Goal: Task Accomplishment & Management: Complete application form

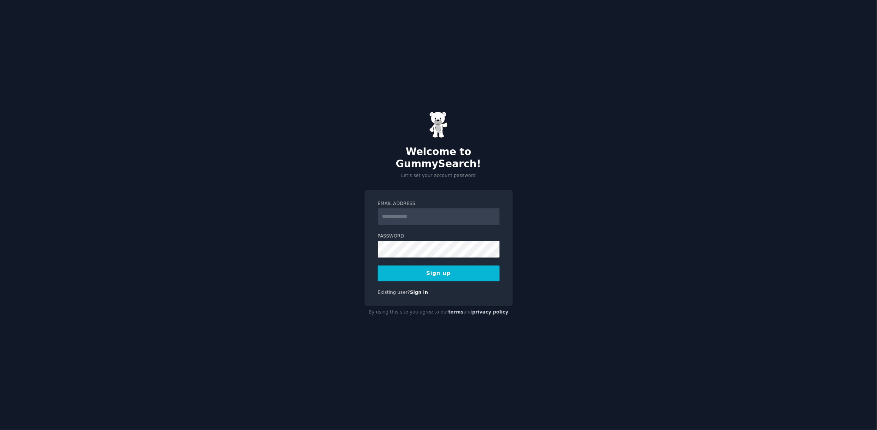
click at [405, 216] on input "Email Address" at bounding box center [439, 216] width 122 height 17
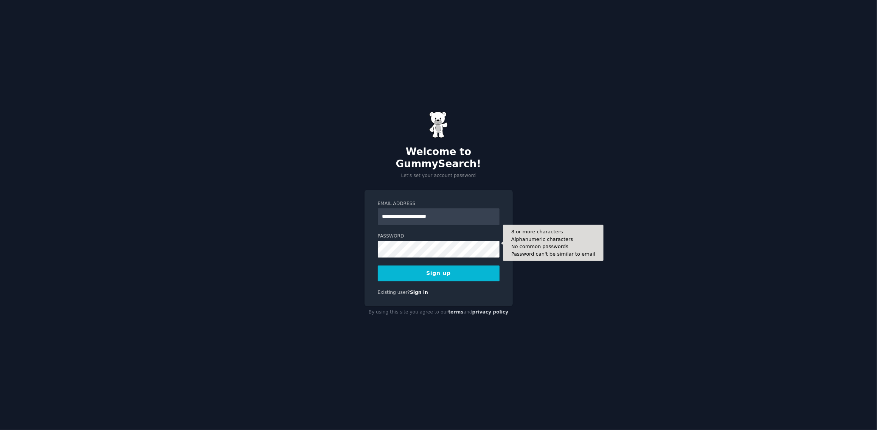
type input "**********"
click at [410, 270] on button "Sign up" at bounding box center [439, 273] width 122 height 16
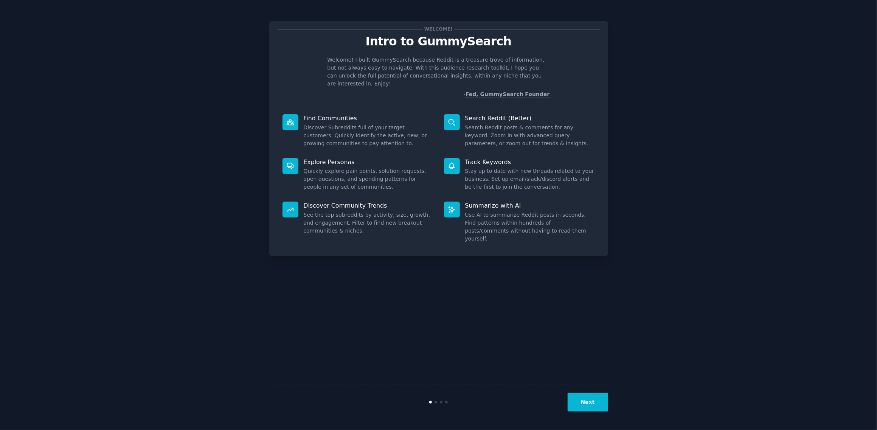
click at [711, 120] on div "Welcome! Intro to GummySearch Welcome! I built GummySearch because Reddit is a …" at bounding box center [439, 215] width 856 height 409
click at [595, 393] on button "Next" at bounding box center [588, 402] width 40 height 19
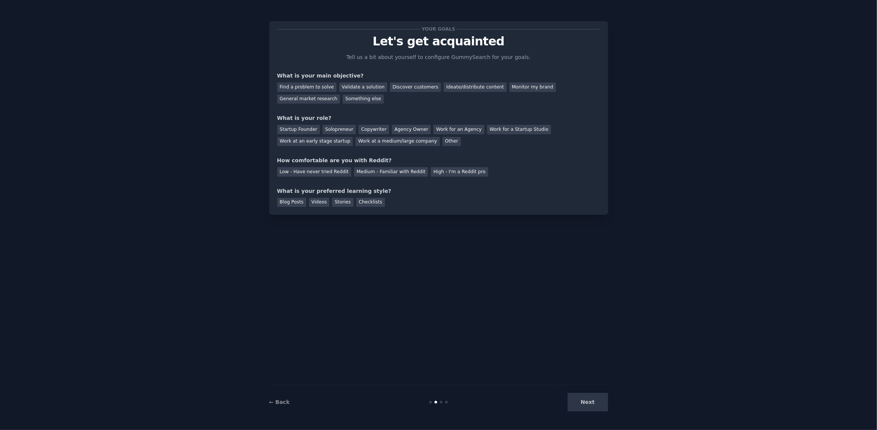
click at [697, 31] on div "Your goals Let's get acquainted Tell us a bit about yourself to configure Gummy…" at bounding box center [439, 215] width 856 height 409
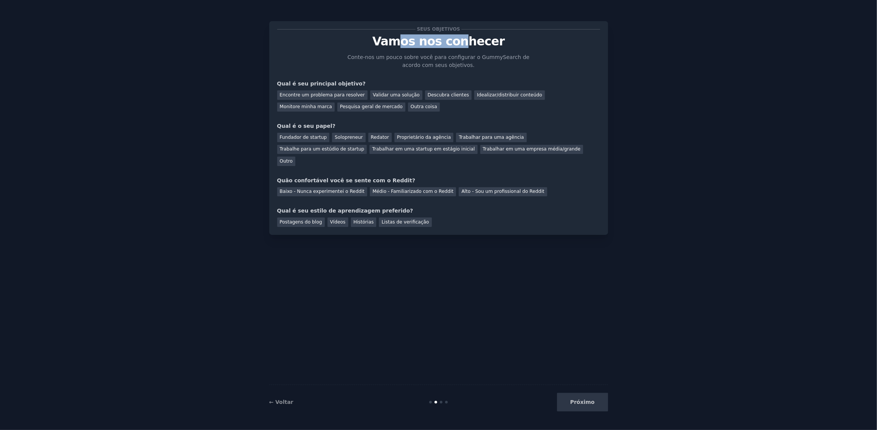
click at [466, 44] on font "Vamos nos conhecer" at bounding box center [438, 41] width 132 height 14
click at [376, 60] on font "Conte-nos um pouco sobre você para configurar o GummySearch de acordo com seus …" at bounding box center [439, 61] width 182 height 14
drag, startPoint x: 285, startPoint y: 81, endPoint x: 327, endPoint y: 81, distance: 42.0
click at [327, 81] on font "Qual é seu principal objetivo?" at bounding box center [321, 84] width 88 height 6
click at [345, 78] on div "Seus objetivos Vamos nos conhecer Conte-nos um pouco sobre você para configurar…" at bounding box center [438, 128] width 323 height 198
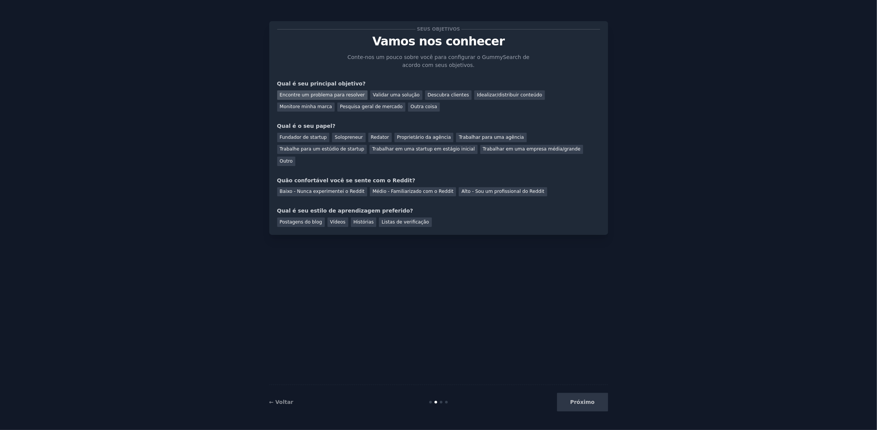
click at [343, 92] on font "Encontre um problema para resolver" at bounding box center [322, 94] width 85 height 5
click at [312, 137] on font "Fundador de startup" at bounding box center [303, 137] width 47 height 5
drag, startPoint x: 298, startPoint y: 168, endPoint x: 338, endPoint y: 167, distance: 40.5
click at [338, 177] on font "Quão confortável você se sente com o Reddit?" at bounding box center [346, 180] width 138 height 6
click at [350, 177] on font "Quão confortável você se sente com o Reddit?" at bounding box center [346, 180] width 138 height 6
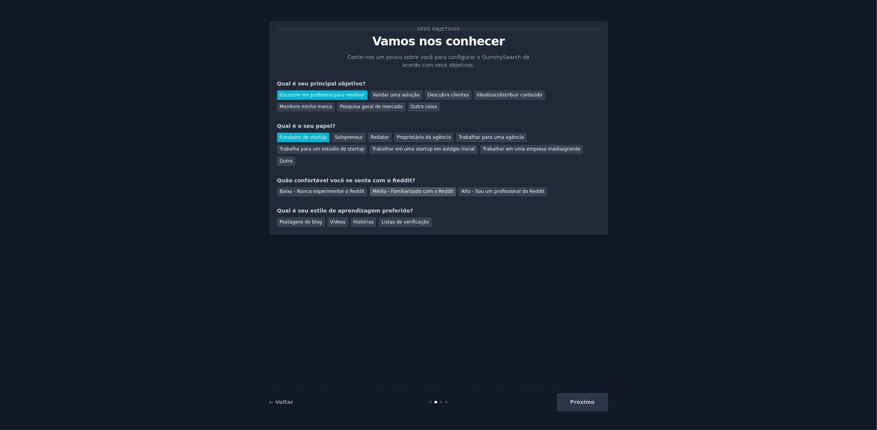
click at [373, 189] on font "Médio - Familiarizado com o Reddit" at bounding box center [412, 191] width 81 height 5
drag, startPoint x: 326, startPoint y: 201, endPoint x: 388, endPoint y: 202, distance: 62.0
click at [388, 207] on div "Qual é seu estilo de aprendizagem preferido? Postagens do blog Vídeos Histórias…" at bounding box center [438, 217] width 323 height 20
click at [353, 194] on div "Seus objetivos Vamos nos conhecer Conte-nos um pouco sobre você para configurar…" at bounding box center [438, 128] width 323 height 198
click at [330, 219] on font "Vídeos" at bounding box center [338, 221] width 16 height 5
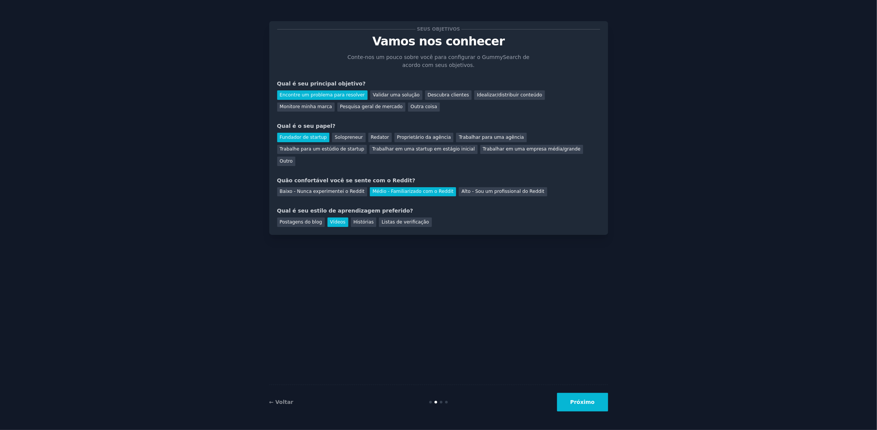
click at [601, 405] on button "Próximo" at bounding box center [582, 402] width 51 height 19
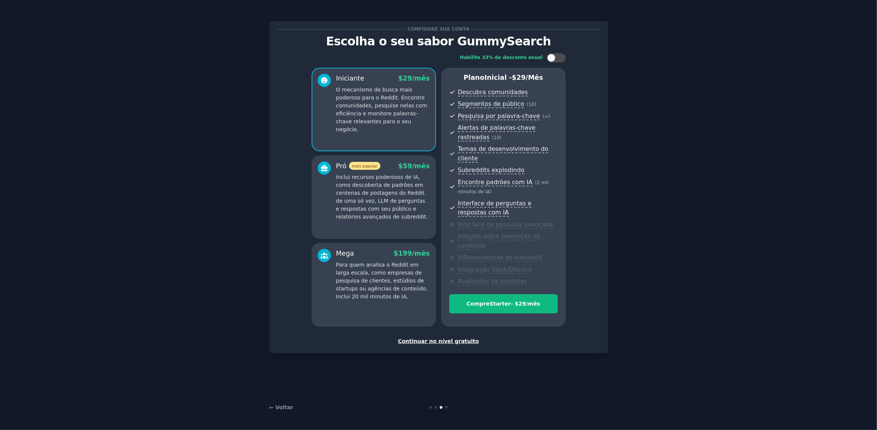
click at [450, 338] on font "Continuar no nível gratuito" at bounding box center [438, 341] width 81 height 6
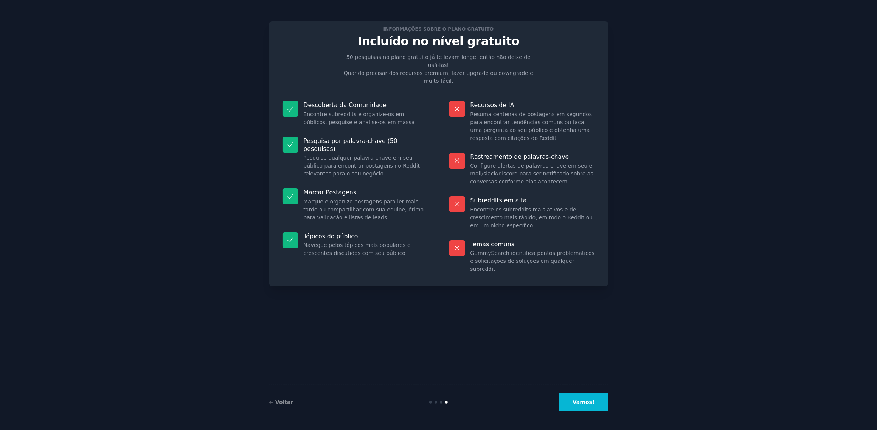
click at [595, 397] on button "Vamos!" at bounding box center [583, 402] width 48 height 19
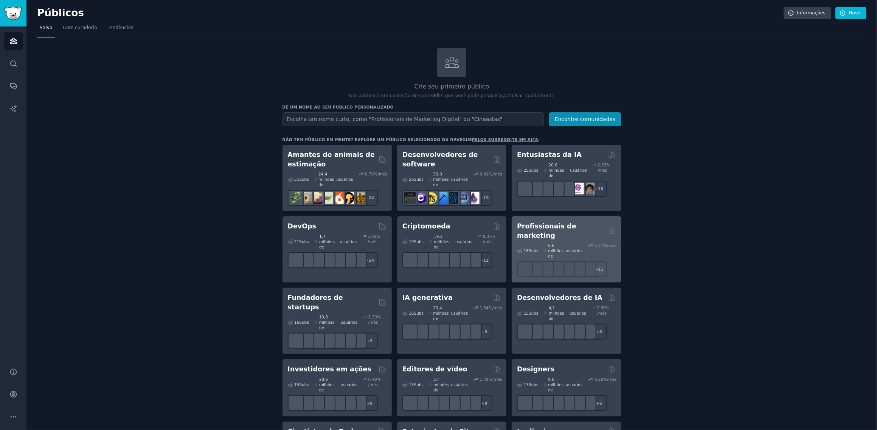
click at [554, 222] on font "Profissionais de marketing" at bounding box center [546, 230] width 59 height 17
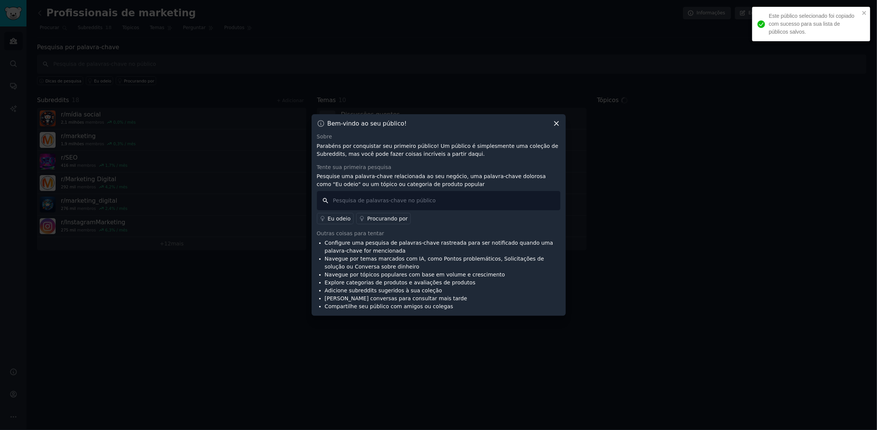
click at [382, 197] on input "text" at bounding box center [439, 200] width 244 height 19
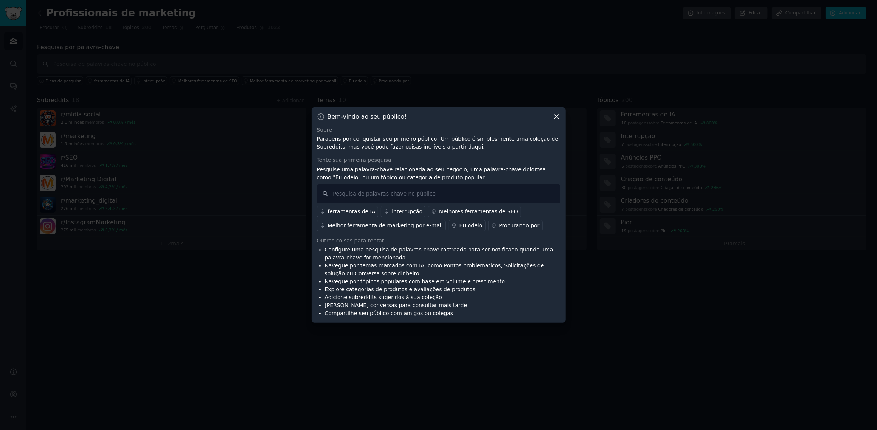
click at [371, 223] on font "Melhor ferramenta de marketing por e-mail" at bounding box center [385, 225] width 115 height 6
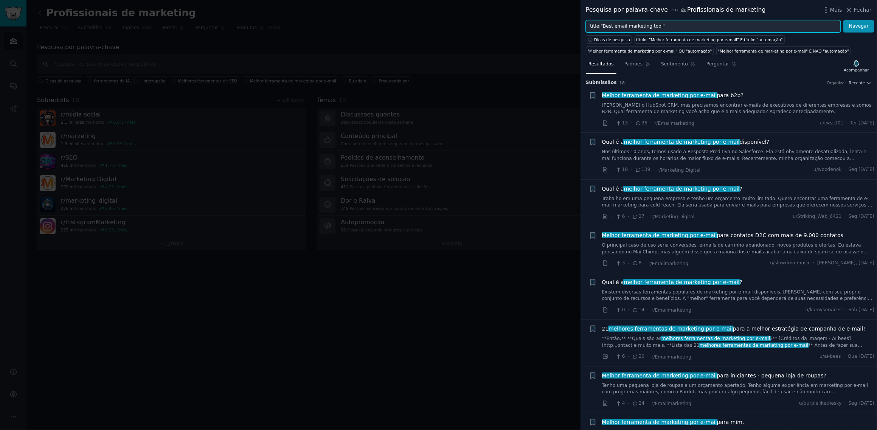
click at [621, 28] on input "title:"Best email marketing tool"" at bounding box center [713, 26] width 255 height 13
click at [623, 28] on input "title:"Best email marketing tool"" at bounding box center [713, 26] width 255 height 13
type input "title:"Best marketing tool""
click at [843, 20] on button "Navegar" at bounding box center [858, 26] width 31 height 13
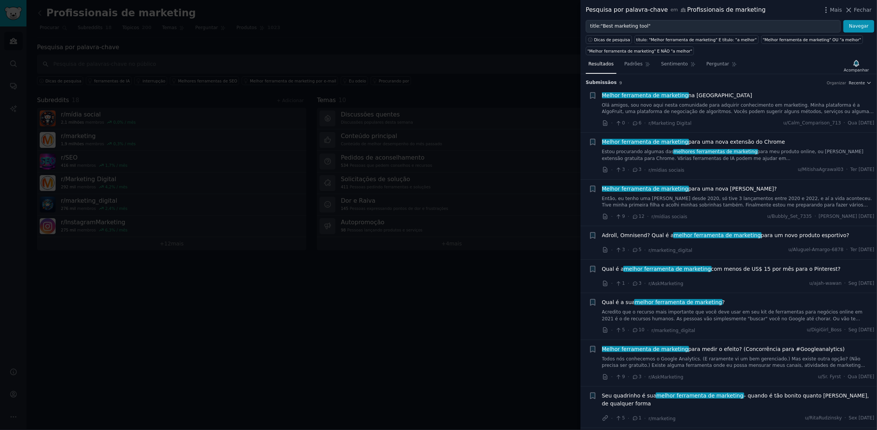
click at [705, 99] on div "Melhor ferramenta de marketing na [GEOGRAPHIC_DATA] Olá amigos, sou novo aqui n…" at bounding box center [738, 104] width 273 height 24
click at [697, 95] on font "na [GEOGRAPHIC_DATA]" at bounding box center [720, 95] width 64 height 6
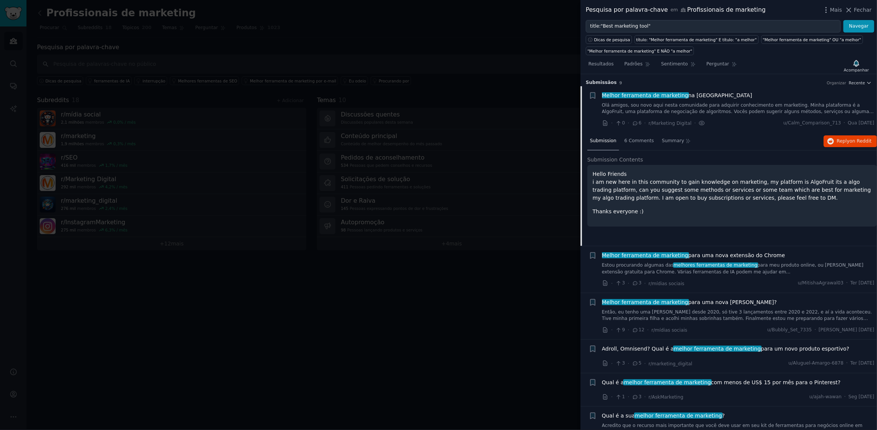
scroll to position [12, 0]
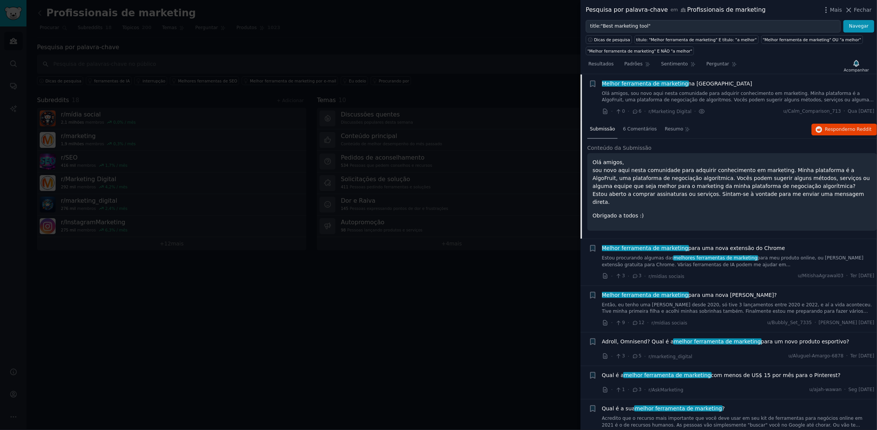
click at [630, 117] on li "+ Melhor ferramenta de marketing na [GEOGRAPHIC_DATA] Olá amigos, sou novo aqui…" at bounding box center [728, 97] width 296 height 47
click at [635, 129] on font "6 Comentários" at bounding box center [640, 128] width 34 height 5
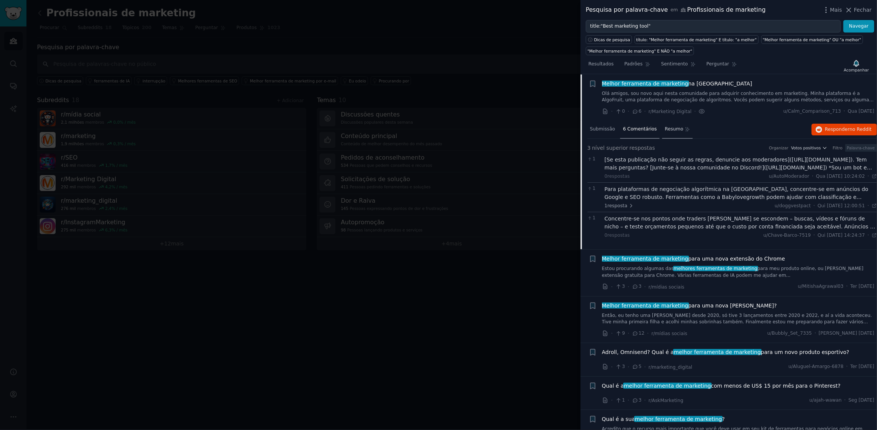
click at [662, 133] on div "Resumo" at bounding box center [677, 130] width 31 height 18
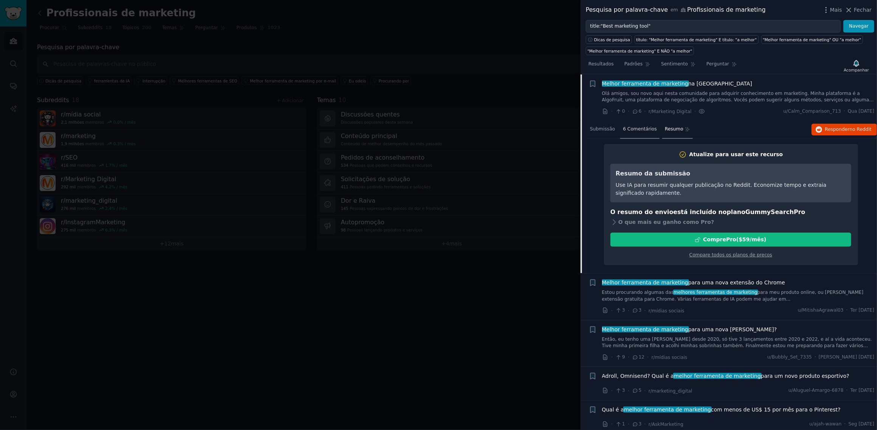
click at [641, 128] on font "6 Comentários" at bounding box center [640, 128] width 34 height 5
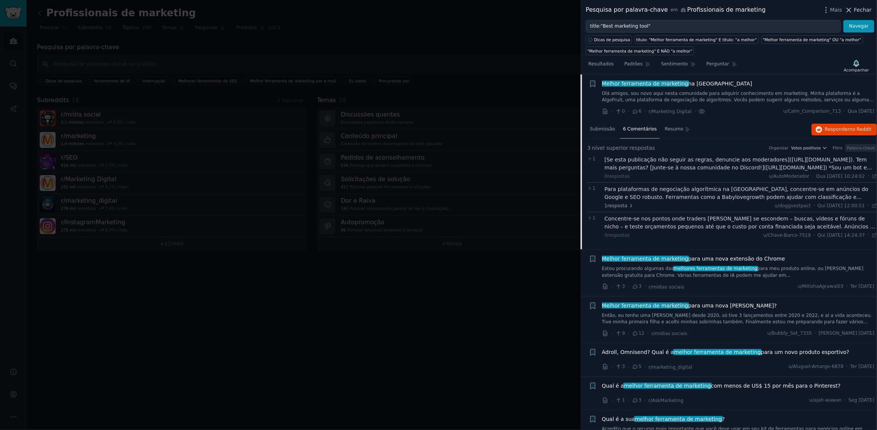
click at [868, 8] on font "Fechar" at bounding box center [863, 10] width 18 height 6
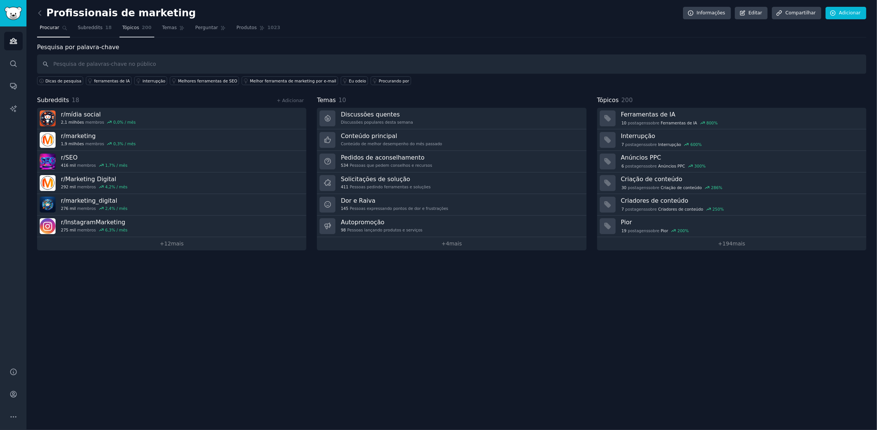
click at [105, 29] on font "18" at bounding box center [108, 27] width 6 height 5
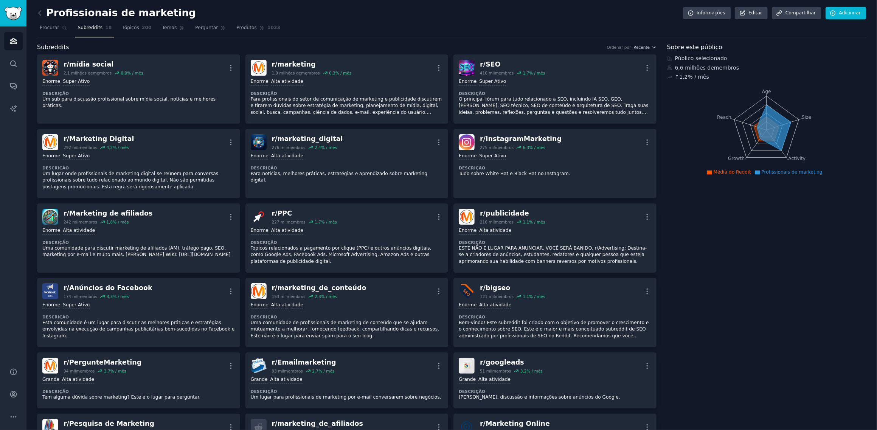
drag, startPoint x: 163, startPoint y: 28, endPoint x: 169, endPoint y: 41, distance: 14.6
click at [163, 28] on font "Temas" at bounding box center [169, 27] width 15 height 5
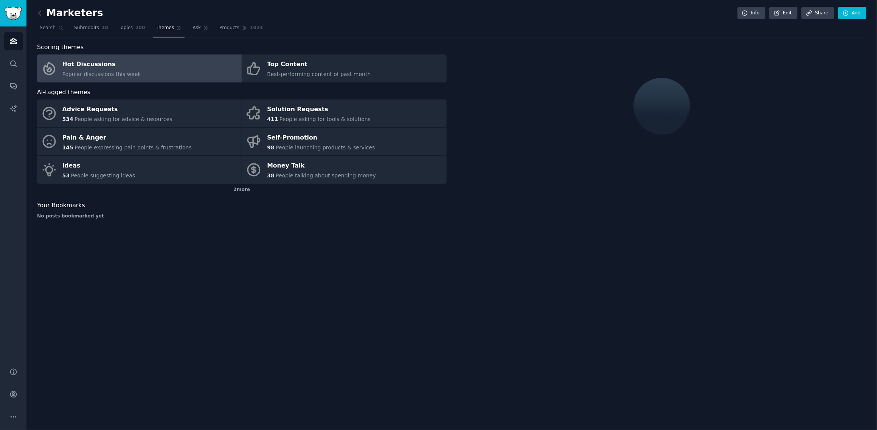
click at [604, 61] on div at bounding box center [662, 106] width 410 height 127
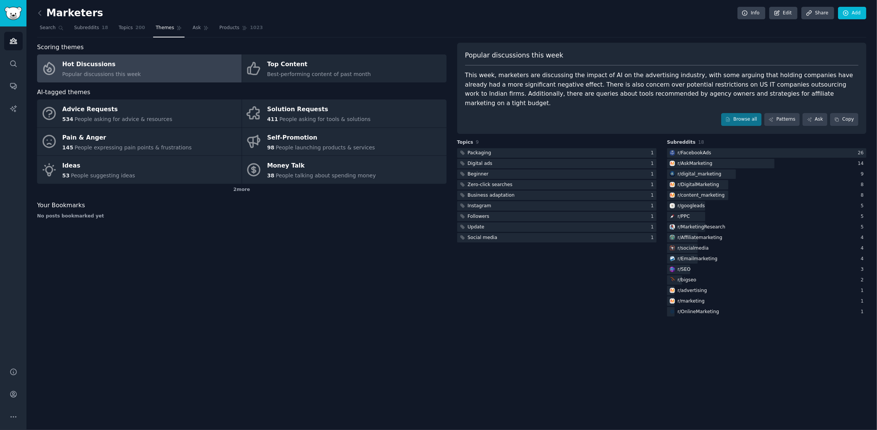
drag, startPoint x: 11, startPoint y: 411, endPoint x: 26, endPoint y: 409, distance: 15.7
click at [11, 411] on button "More" at bounding box center [13, 417] width 19 height 19
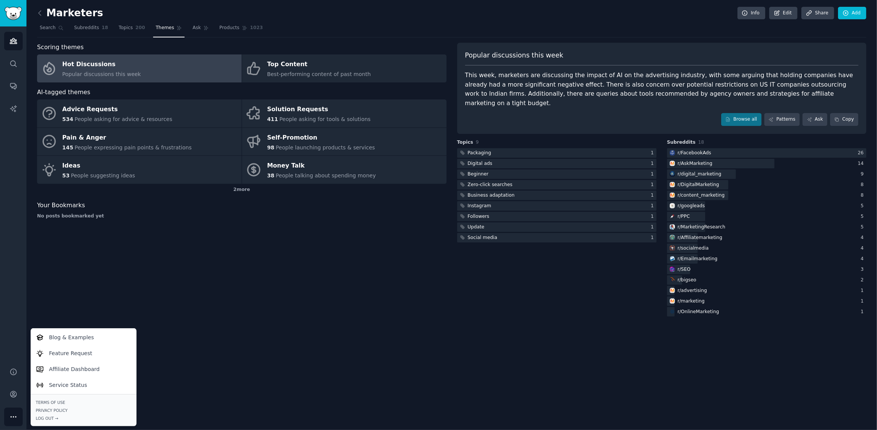
click at [17, 216] on div "Audiences Search Conversations AI Reports" at bounding box center [13, 192] width 26 height 332
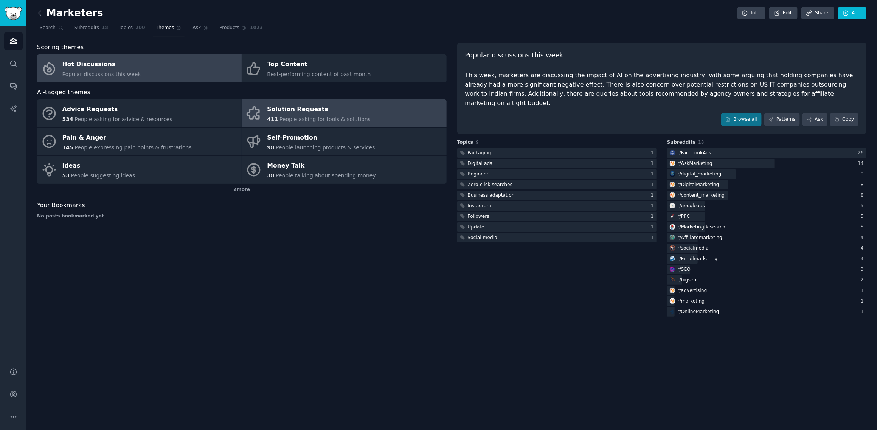
click at [309, 114] on div "Solution Requests" at bounding box center [319, 110] width 104 height 12
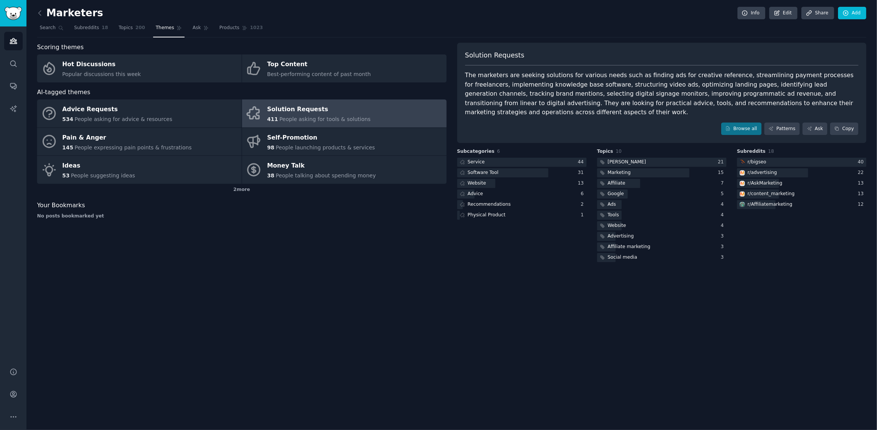
click at [323, 14] on div "Marketers Info Edit Share Add" at bounding box center [451, 15] width 829 height 16
click at [614, 159] on div "[PERSON_NAME]" at bounding box center [627, 162] width 39 height 7
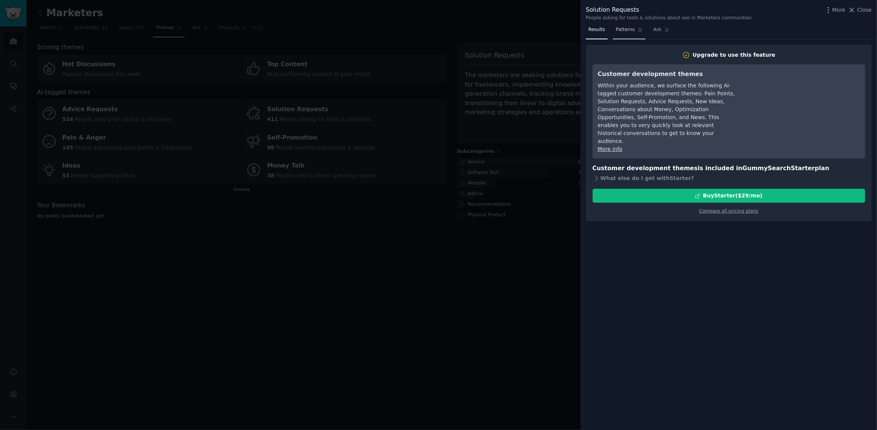
click at [629, 33] on link "Patterns" at bounding box center [629, 32] width 32 height 16
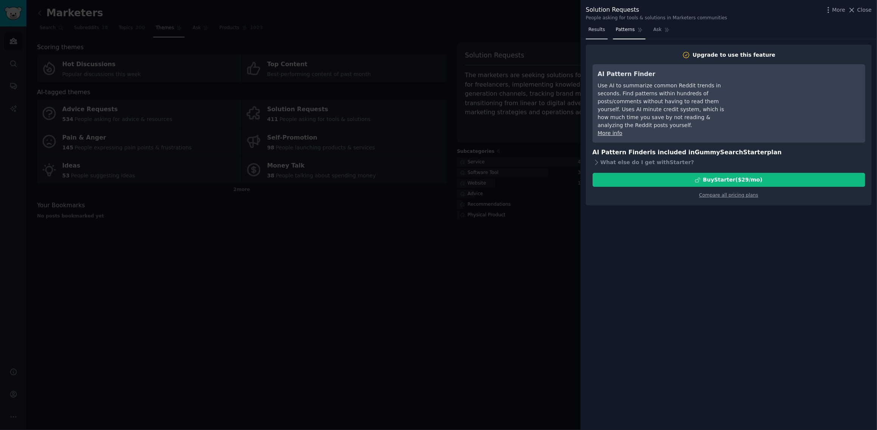
click at [600, 29] on span "Results" at bounding box center [596, 29] width 17 height 7
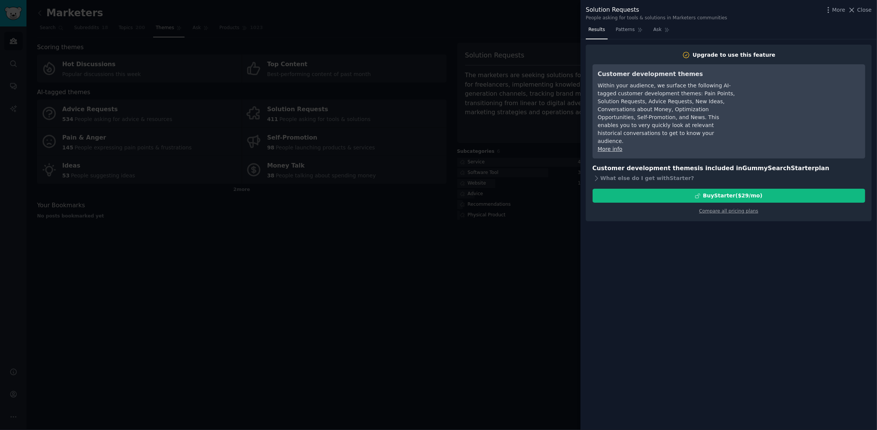
click at [514, 218] on div at bounding box center [438, 215] width 877 height 430
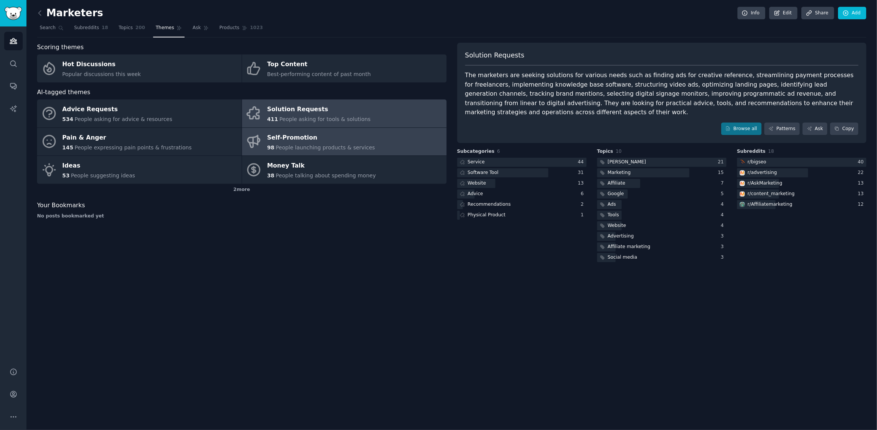
click at [301, 137] on div "Self-Promotion" at bounding box center [321, 138] width 108 height 12
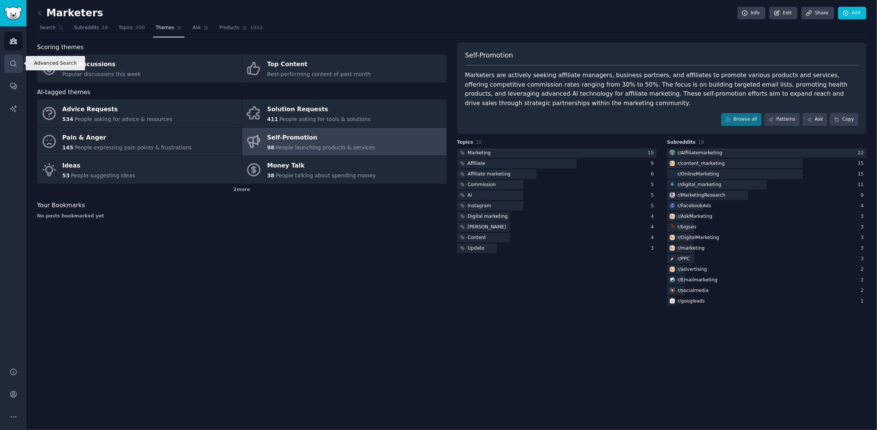
click at [19, 59] on link "Search" at bounding box center [13, 63] width 19 height 19
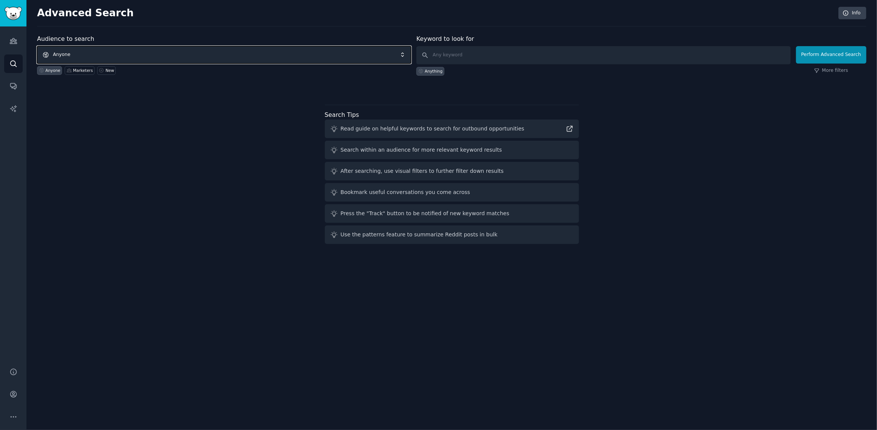
click at [117, 54] on span "Anyone" at bounding box center [224, 54] width 374 height 17
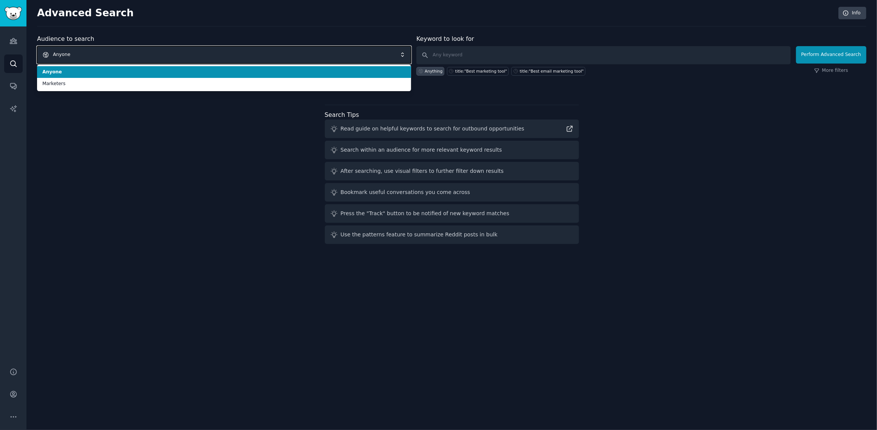
click at [142, 56] on span "Anyone" at bounding box center [224, 54] width 374 height 17
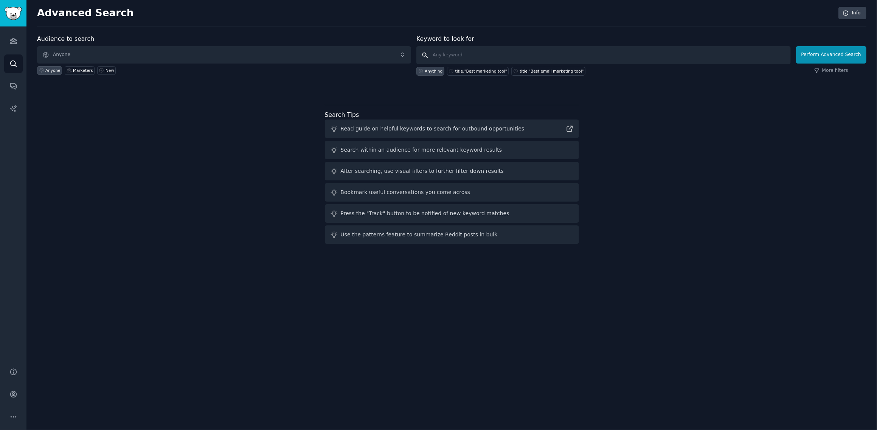
click at [443, 49] on input "text" at bounding box center [603, 55] width 374 height 18
click at [165, 48] on span "Anyone" at bounding box center [224, 54] width 374 height 17
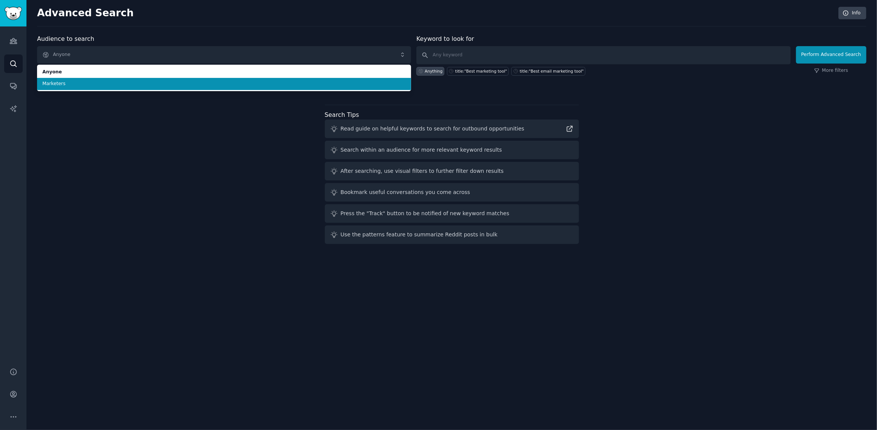
click at [85, 85] on span "Marketers" at bounding box center [223, 84] width 363 height 7
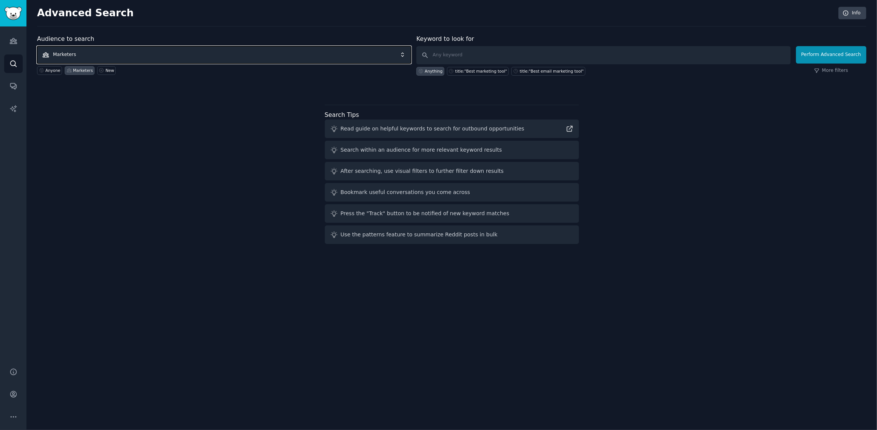
click at [93, 51] on span "Marketers" at bounding box center [224, 54] width 374 height 17
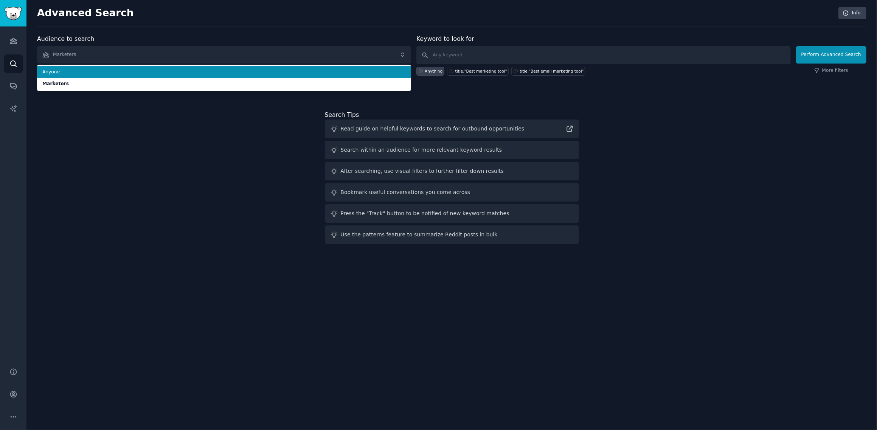
click at [102, 70] on span "Anyone" at bounding box center [223, 72] width 363 height 7
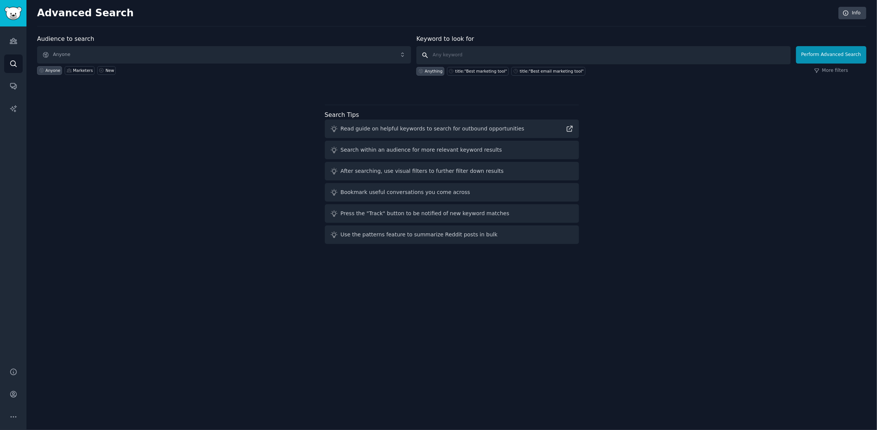
click at [486, 51] on input "text" at bounding box center [603, 55] width 374 height 18
type input "fotos de estudio"
click button "Perform Advanced Search" at bounding box center [831, 54] width 70 height 17
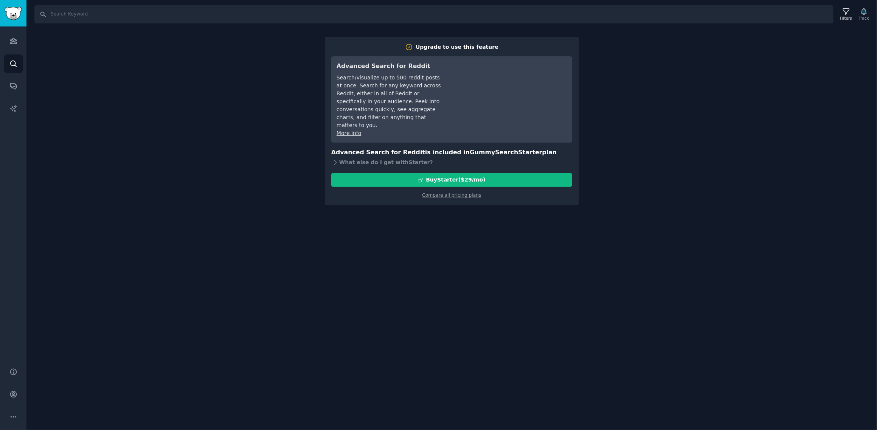
drag, startPoint x: 675, startPoint y: 74, endPoint x: 638, endPoint y: 81, distance: 38.2
click at [674, 74] on div "Search Filters Track Upgrade to use this feature Advanced Search for Reddit Sea…" at bounding box center [451, 215] width 850 height 430
click at [79, 12] on input "Search" at bounding box center [433, 14] width 799 height 18
click at [8, 41] on link "Audiences" at bounding box center [13, 41] width 19 height 19
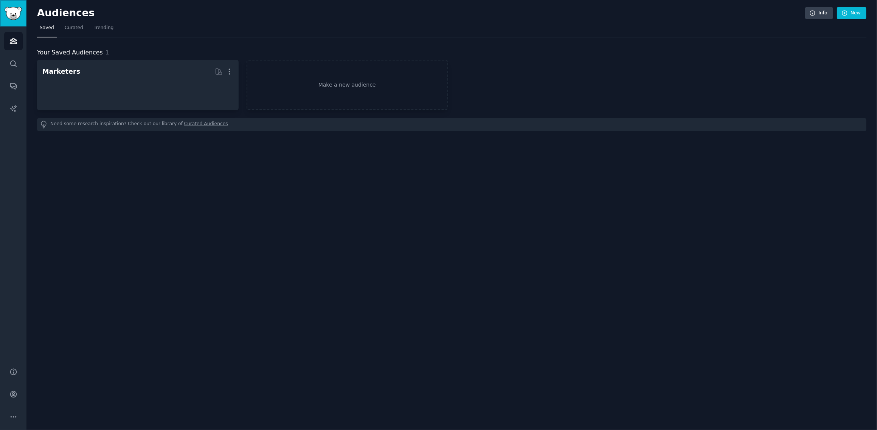
click at [17, 16] on img "Sidebar" at bounding box center [13, 13] width 17 height 13
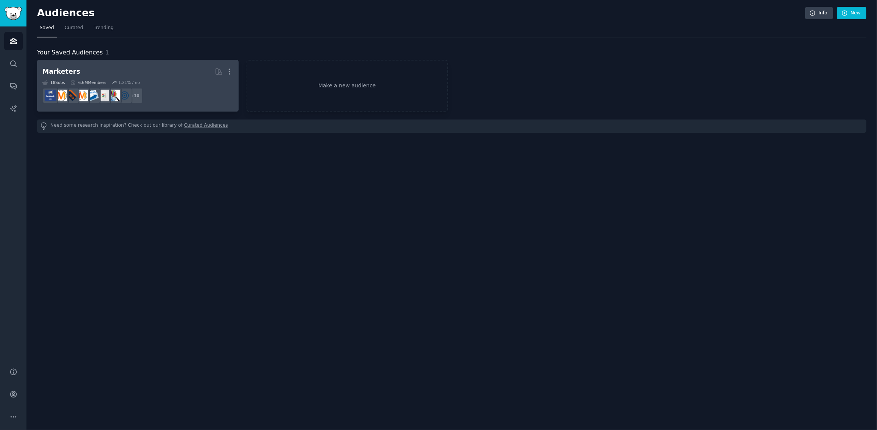
click at [105, 79] on div "Marketers More 18 Sub s 6.6M Members 1.21 % /mo + 10" at bounding box center [137, 85] width 191 height 41
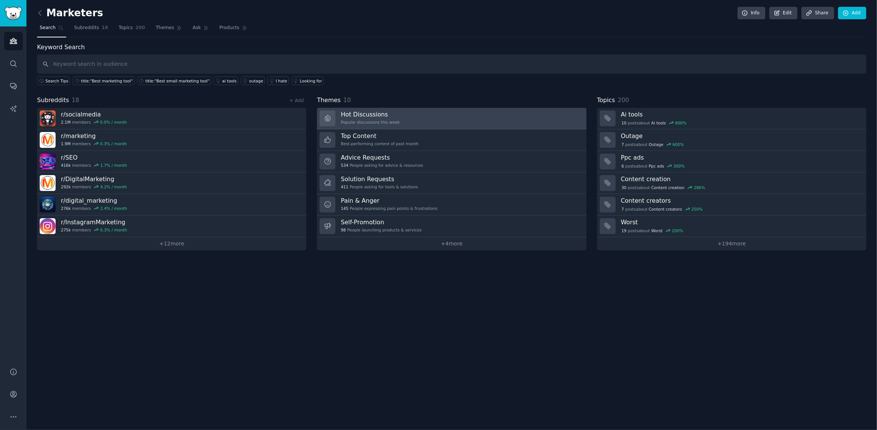
click at [418, 115] on link "Hot Discussions Popular discussions this week" at bounding box center [451, 119] width 269 height 22
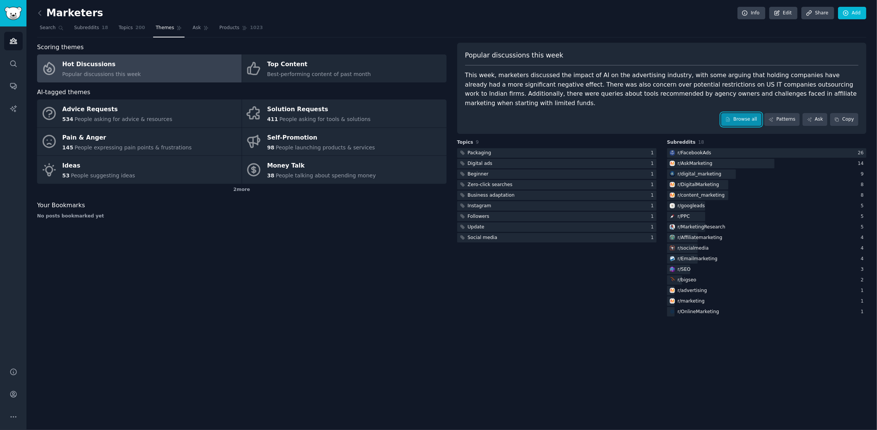
click at [748, 113] on link "Browse all" at bounding box center [741, 119] width 40 height 13
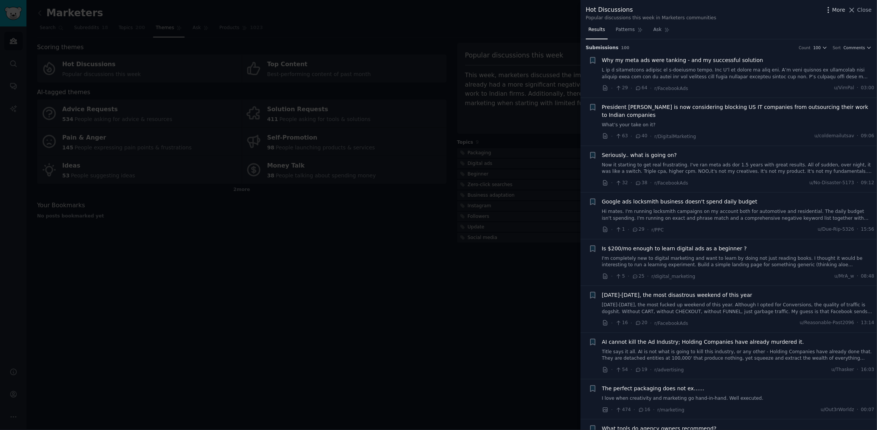
click at [838, 11] on span "More" at bounding box center [838, 10] width 13 height 8
click at [771, 16] on div "Close" at bounding box center [776, 15] width 103 height 16
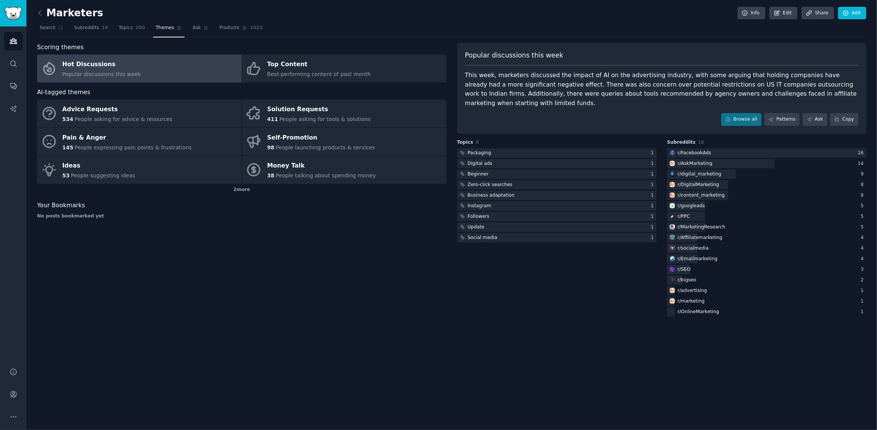
click at [17, 41] on link "Audiences" at bounding box center [13, 41] width 19 height 19
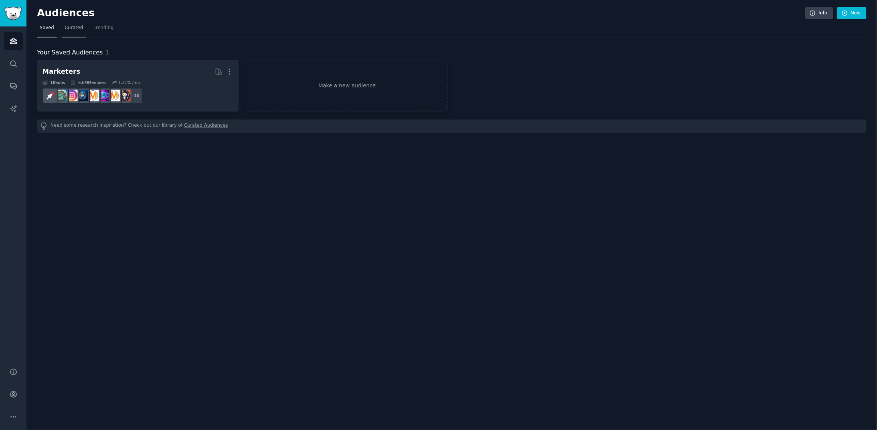
click at [70, 30] on span "Curated" at bounding box center [74, 28] width 19 height 7
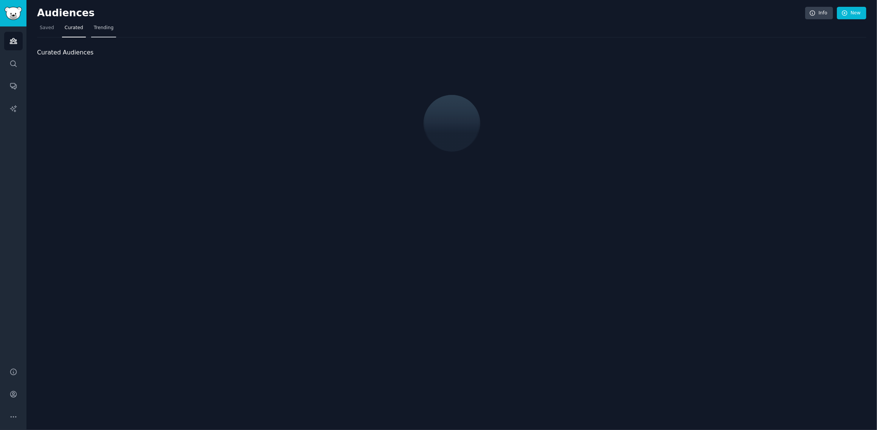
click at [96, 27] on span "Trending" at bounding box center [104, 28] width 20 height 7
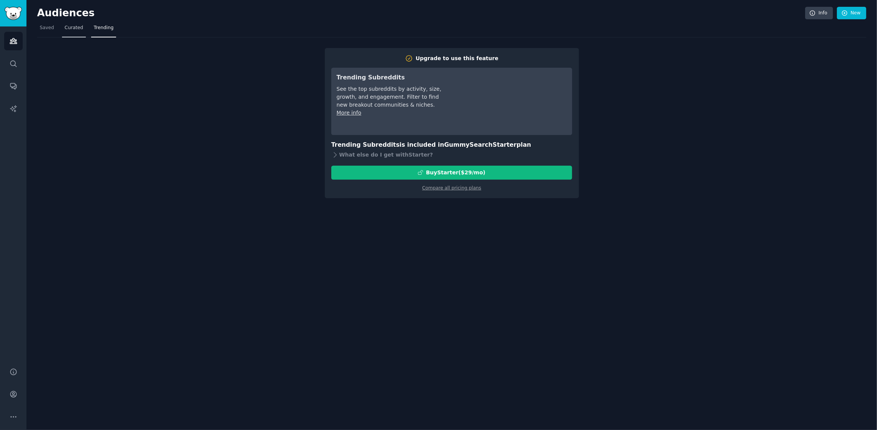
drag, startPoint x: 74, startPoint y: 29, endPoint x: 74, endPoint y: 36, distance: 7.2
click at [74, 28] on span "Curated" at bounding box center [74, 28] width 19 height 7
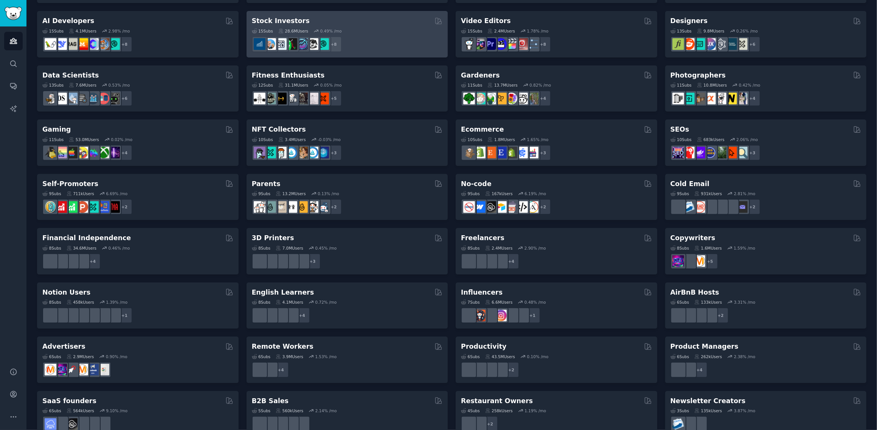
scroll to position [175, 0]
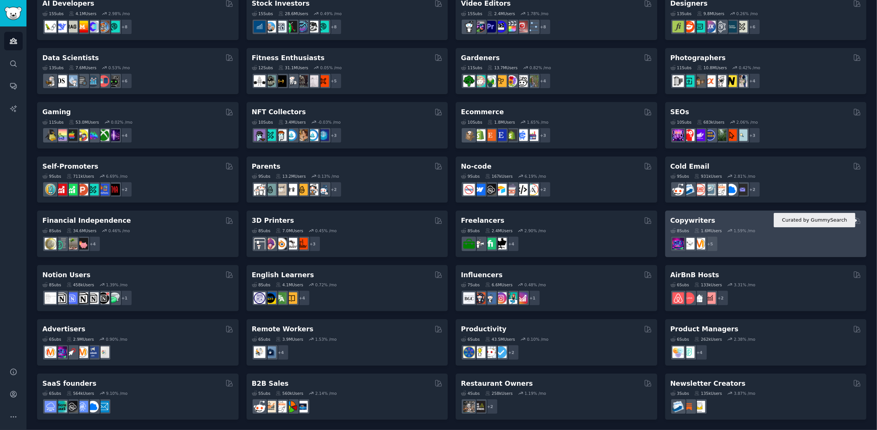
click at [856, 221] on icon at bounding box center [857, 220] width 6 height 6
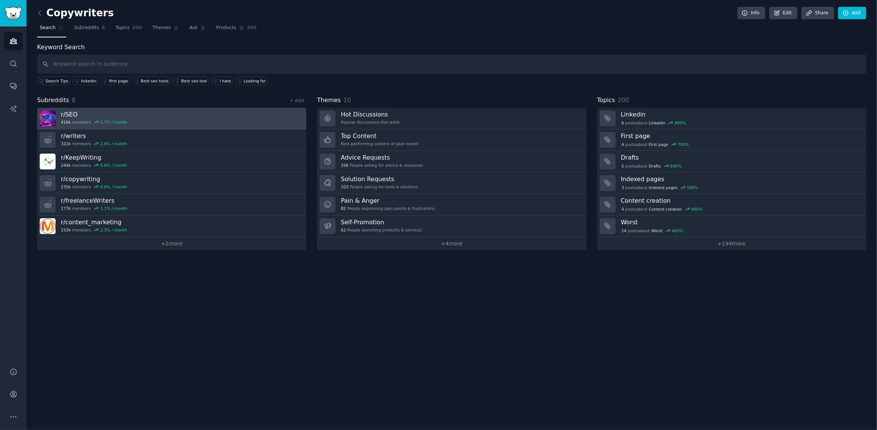
click at [83, 113] on h3 "r/ SEO" at bounding box center [94, 114] width 66 height 8
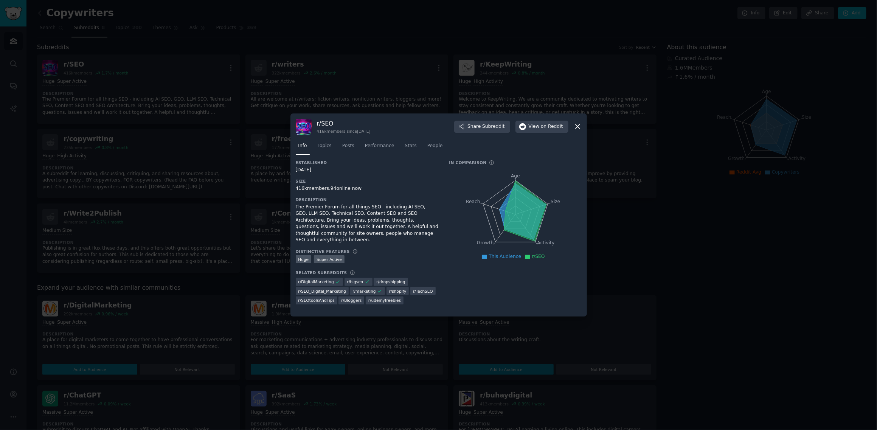
click at [579, 125] on icon at bounding box center [578, 127] width 8 height 8
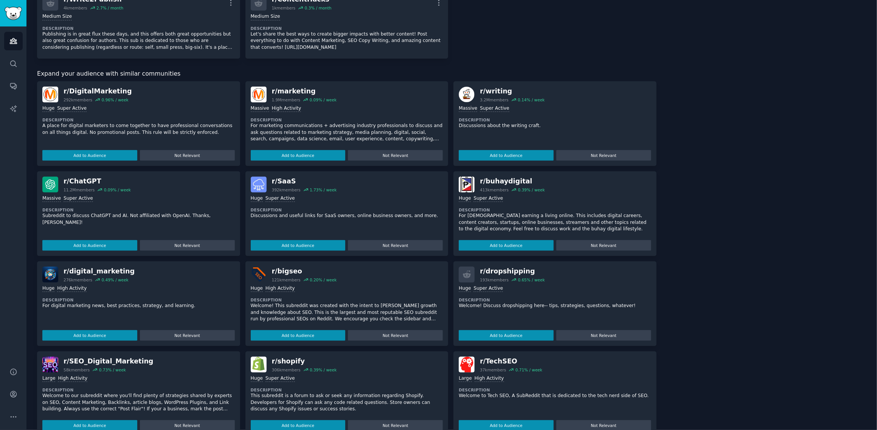
scroll to position [227, 0]
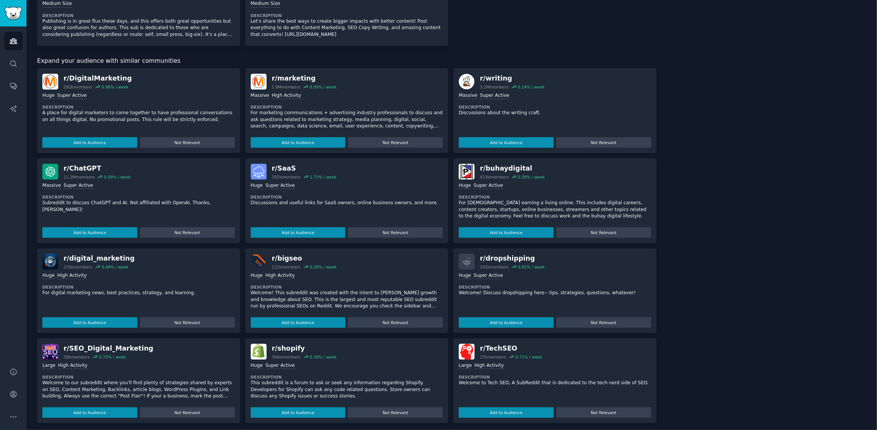
click at [95, 76] on div "r/ DigitalMarketing" at bounding box center [98, 78] width 68 height 9
click at [104, 142] on button "Add to Audience" at bounding box center [89, 142] width 95 height 11
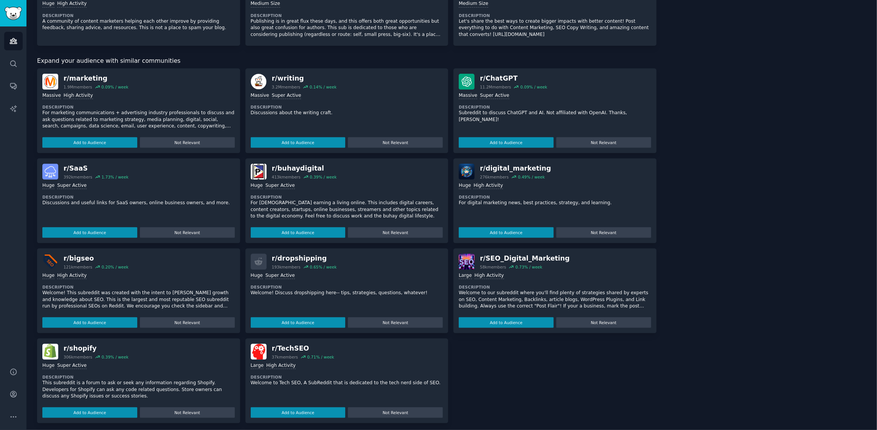
click at [83, 78] on div "r/ marketing" at bounding box center [96, 78] width 65 height 9
click at [50, 81] on img at bounding box center [50, 82] width 16 height 16
click at [58, 96] on div "1,000,000+ members Massive High Activity" at bounding box center [138, 95] width 192 height 7
click at [53, 96] on div "Massive" at bounding box center [51, 95] width 19 height 7
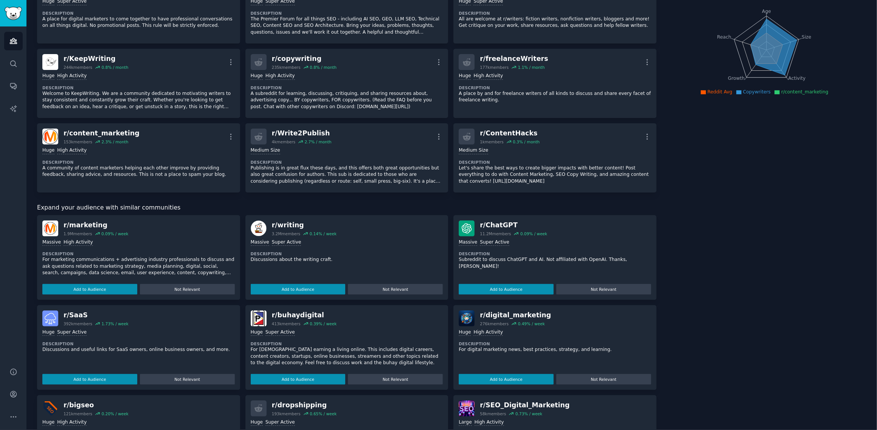
scroll to position [0, 0]
